Goal: Find contact information: Find contact information

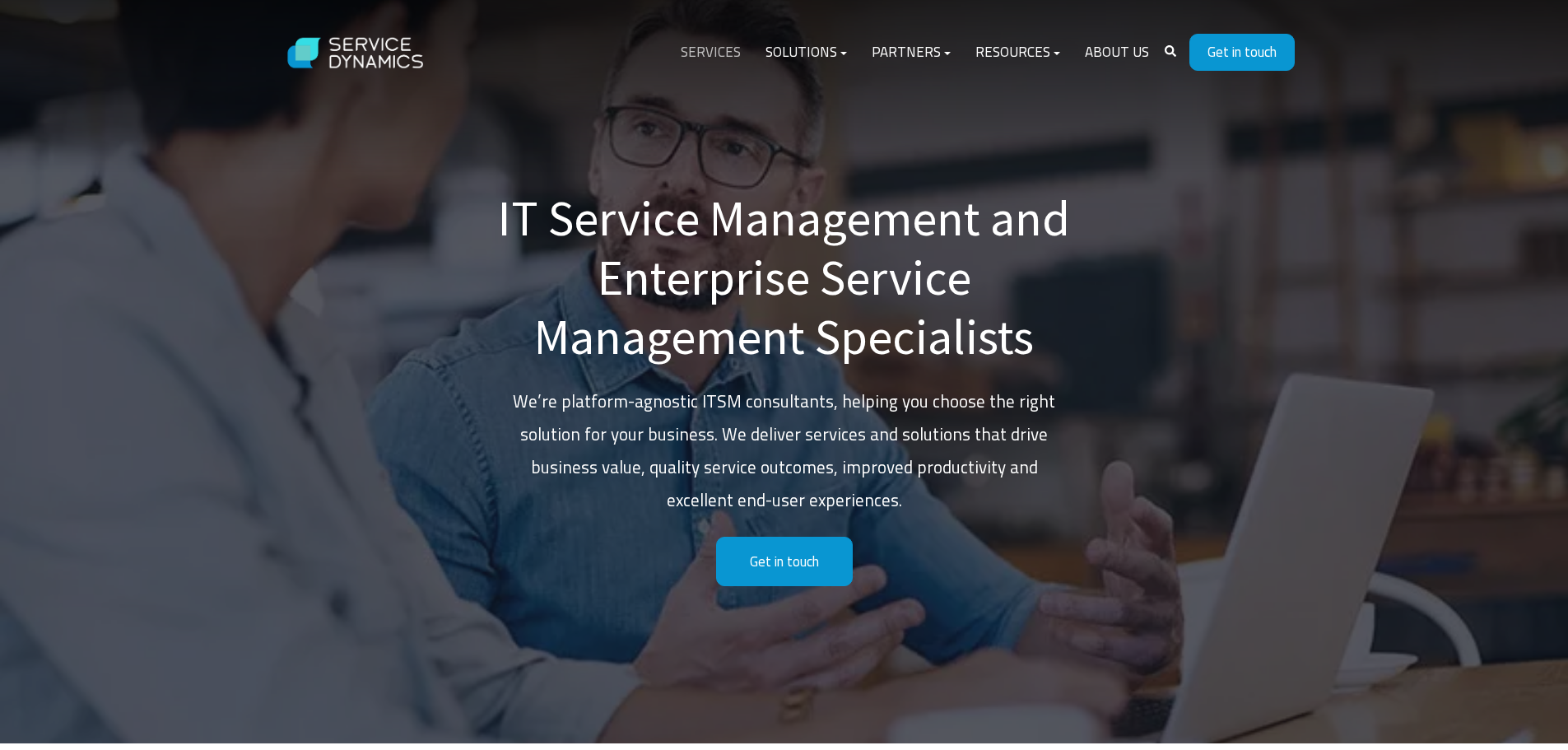
click at [723, 47] on link "Services" at bounding box center [710, 52] width 85 height 40
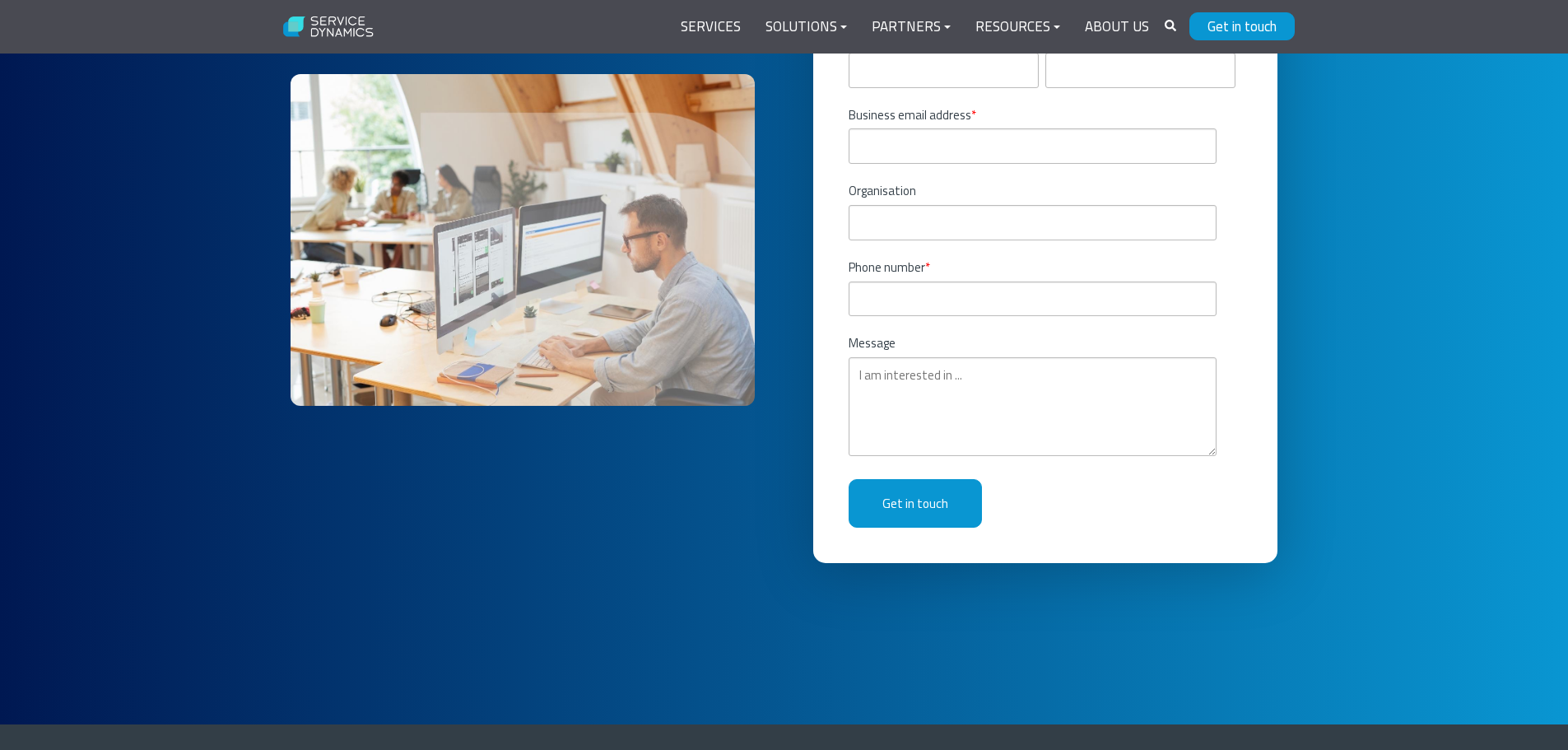
scroll to position [7602, 0]
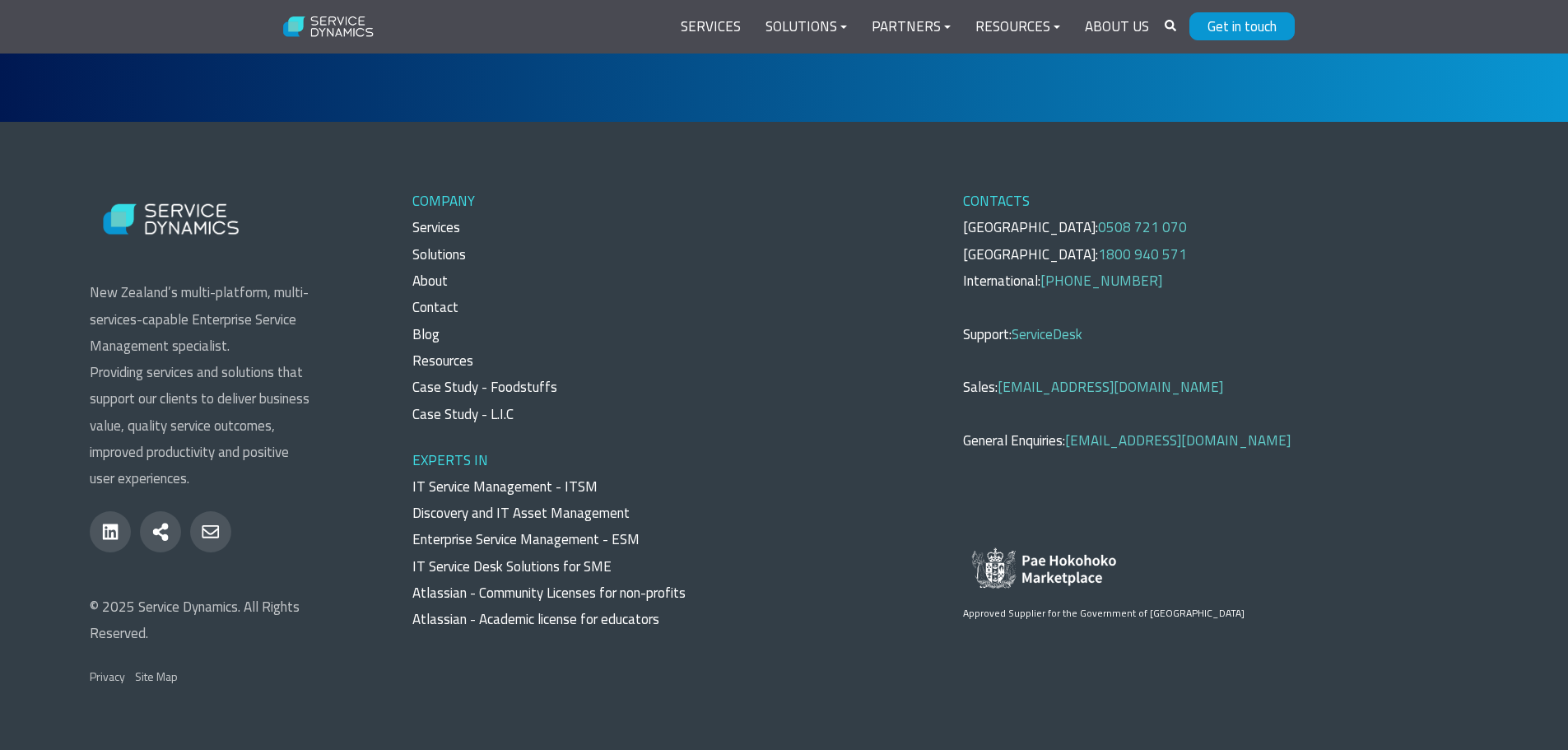
click at [1029, 323] on link "ServiceDesk" at bounding box center [1047, 334] width 70 height 22
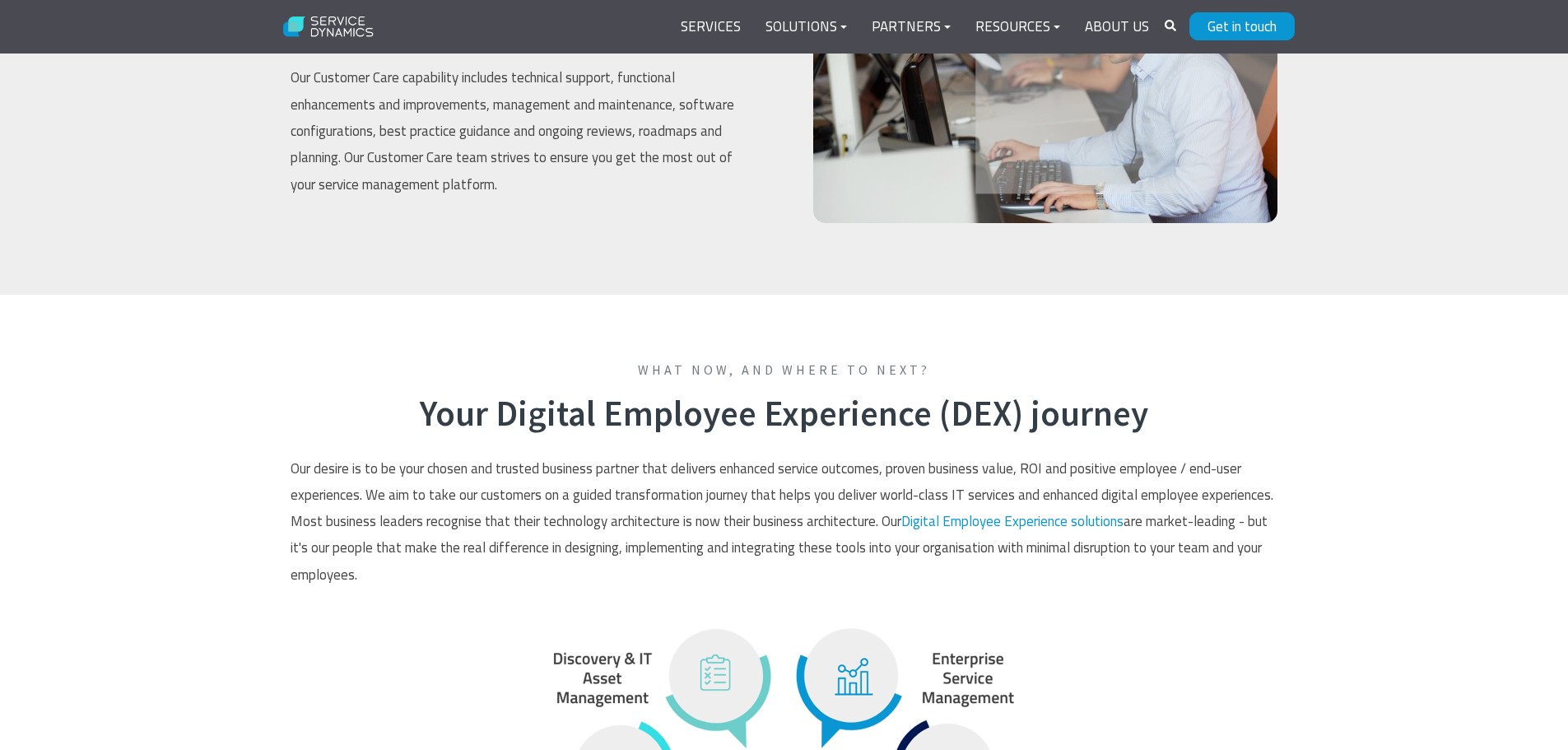
drag, startPoint x: 1113, startPoint y: 263, endPoint x: 1110, endPoint y: 254, distance: 9.5
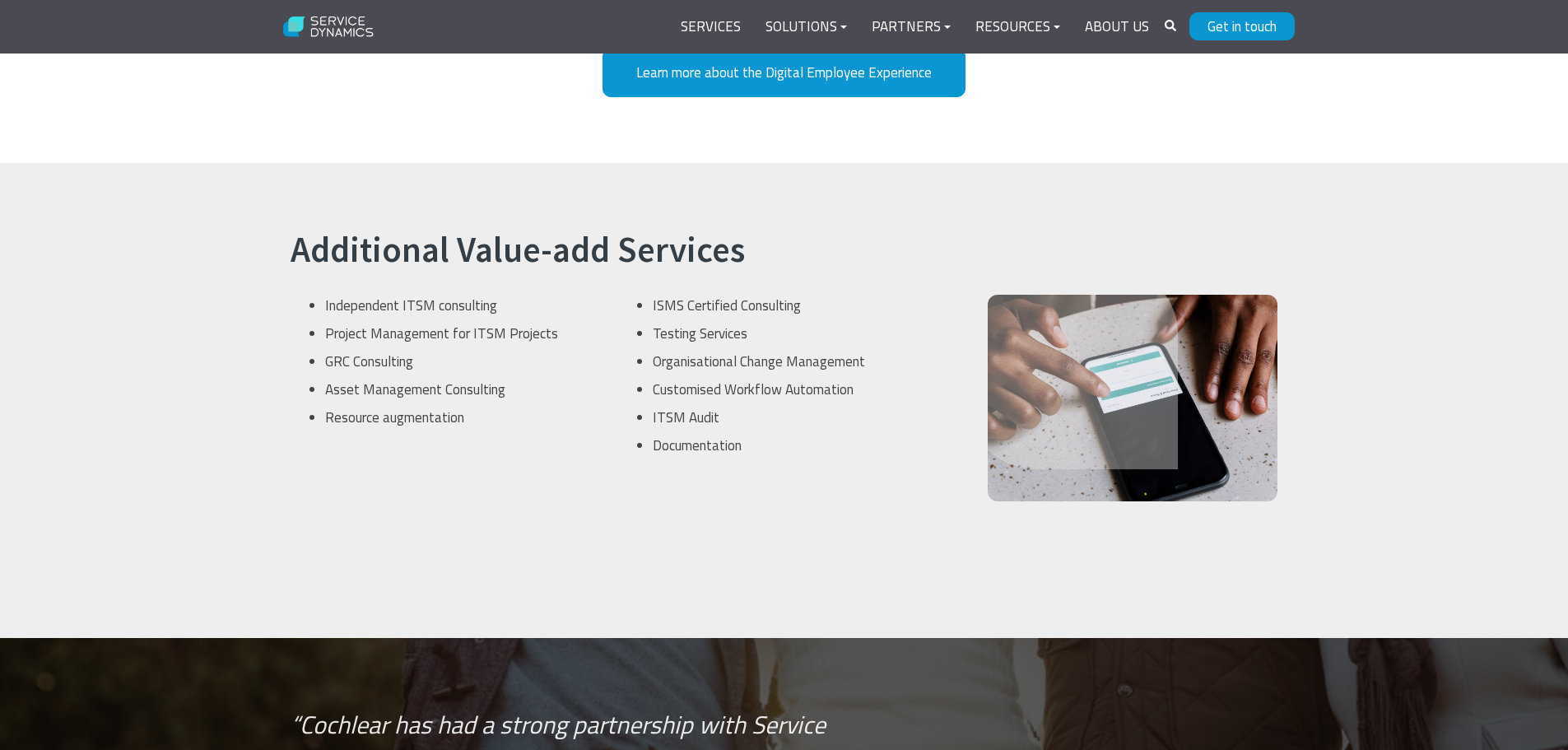
scroll to position [7080, 0]
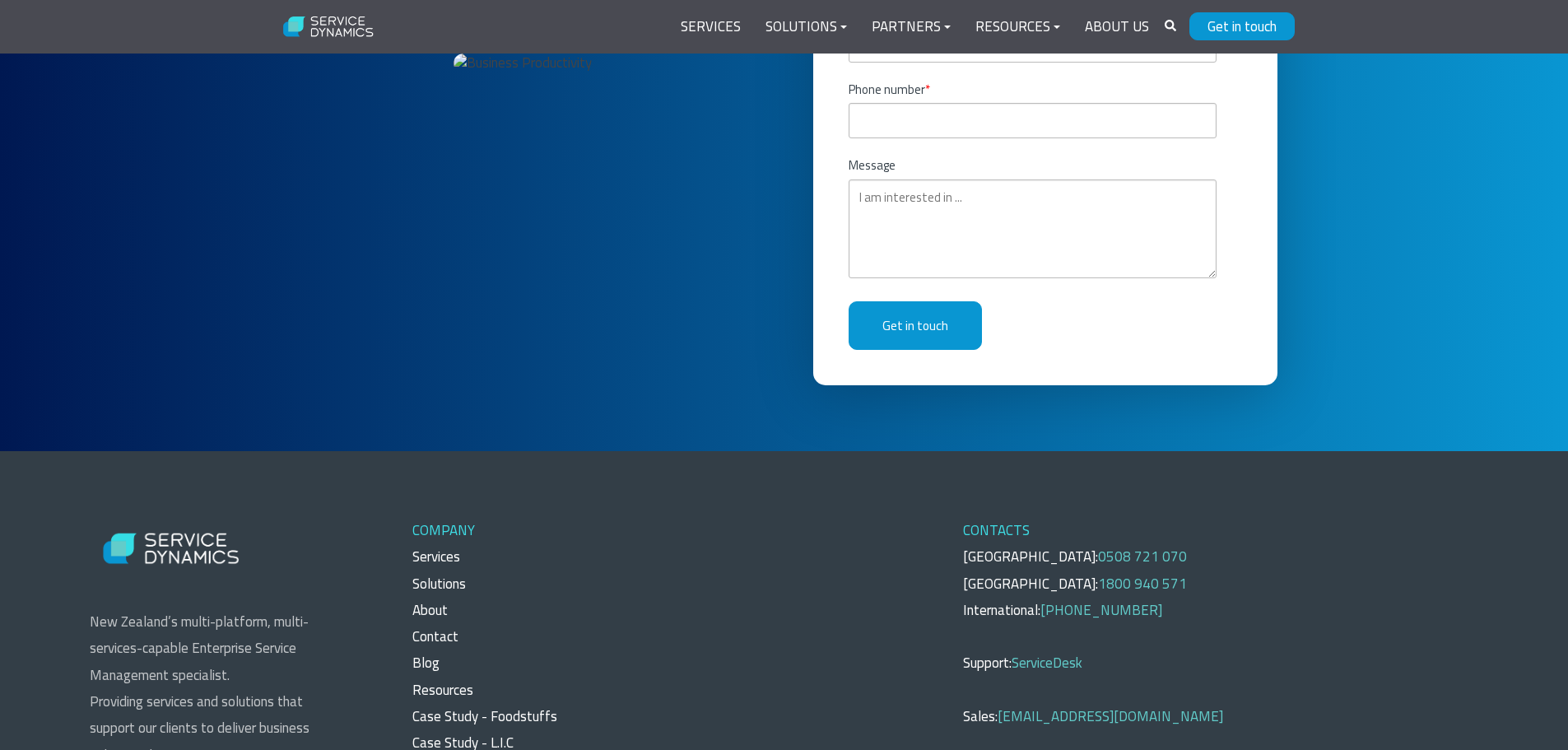
click at [438, 625] on link "Contact" at bounding box center [435, 636] width 46 height 22
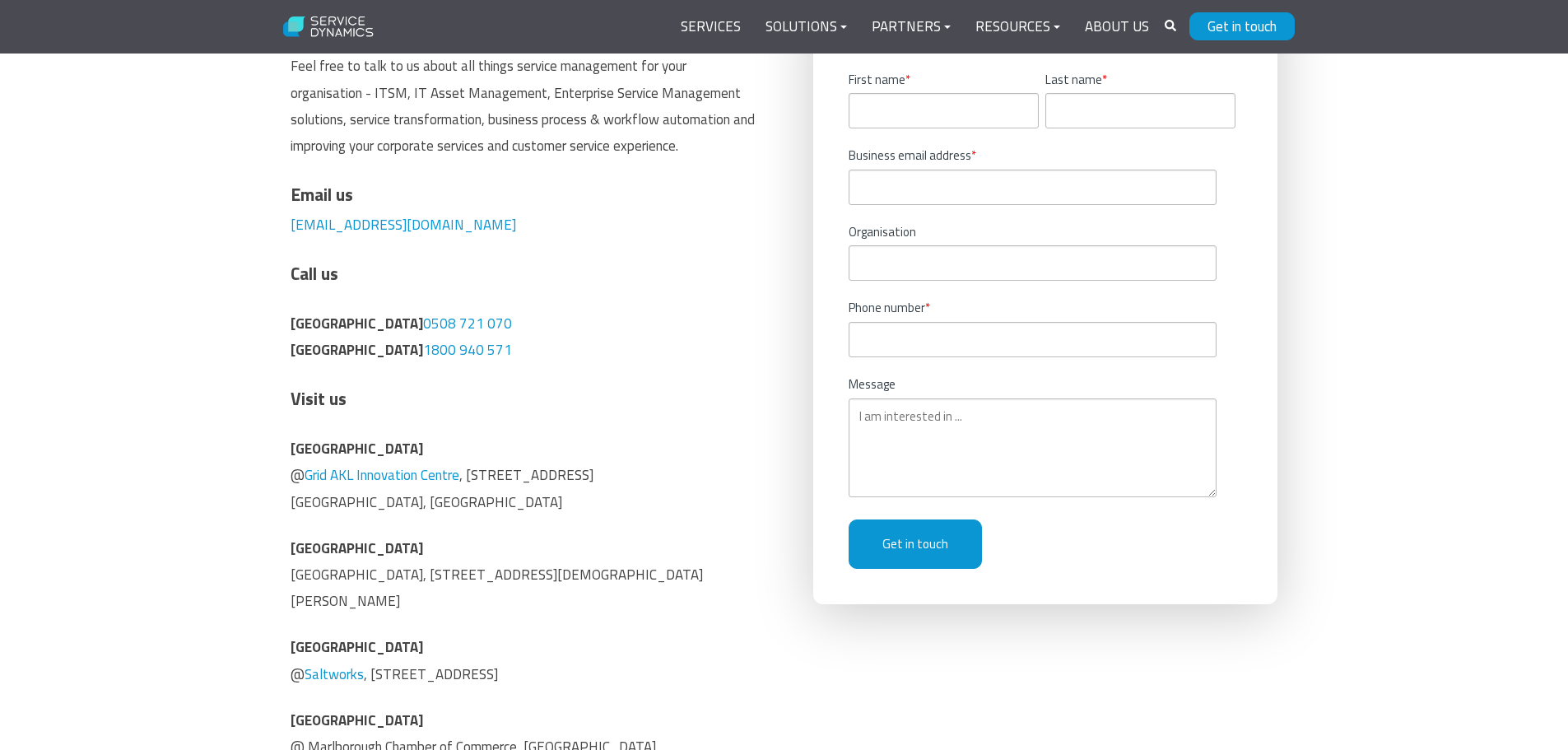
scroll to position [502, 0]
